Goal: Task Accomplishment & Management: Use online tool/utility

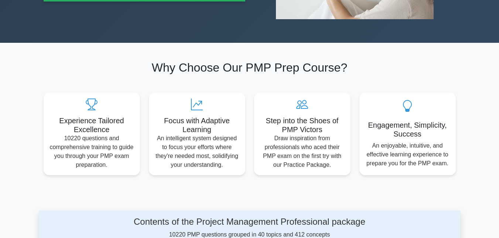
scroll to position [188, 0]
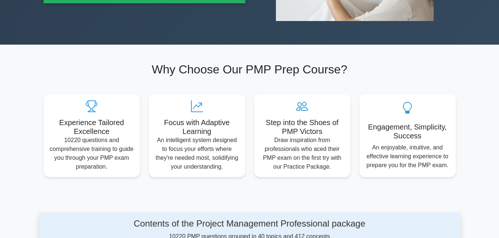
click at [212, 92] on div "Experience Tailored Excellence 10220 questions and comprehensive training to gu…" at bounding box center [249, 132] width 421 height 92
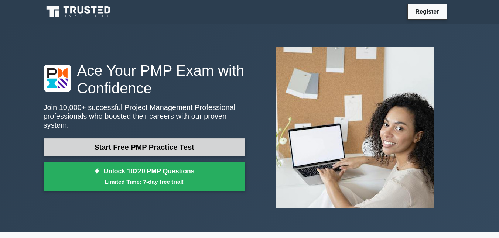
click at [183, 145] on link "Start Free PMP Practice Test" at bounding box center [145, 147] width 202 height 18
